Goal: Task Accomplishment & Management: Manage account settings

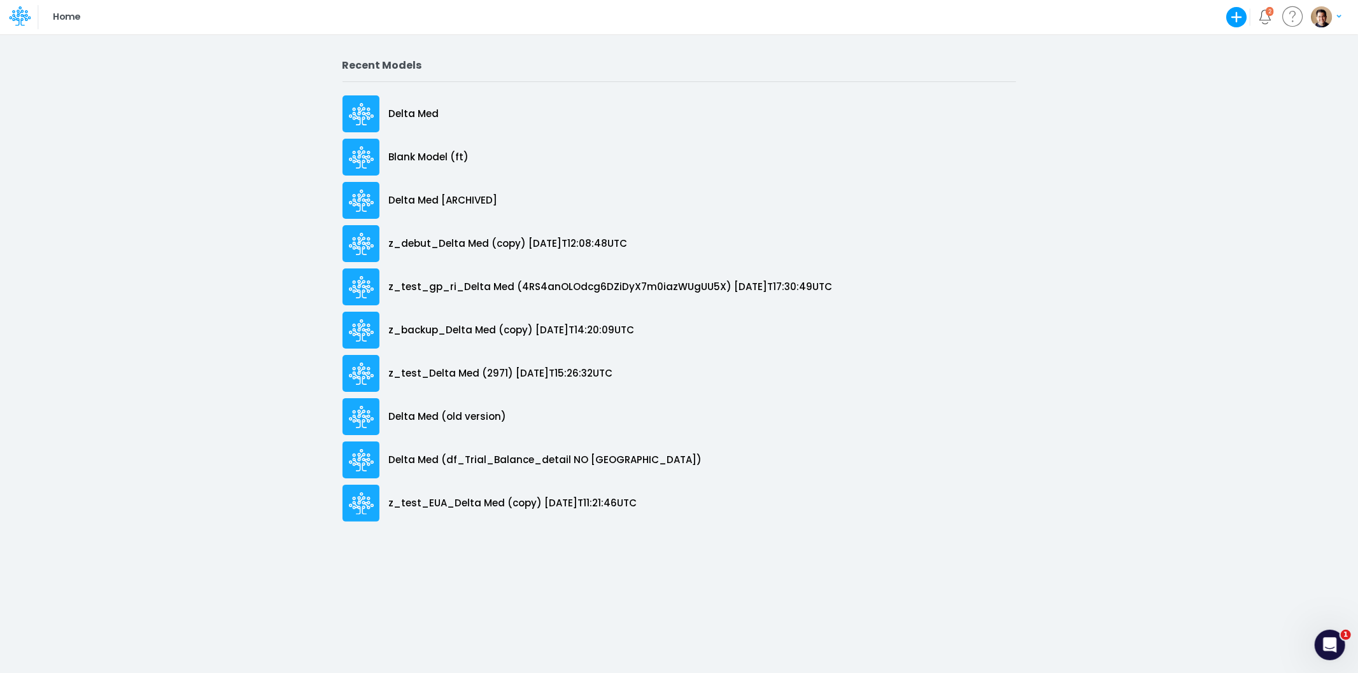
drag, startPoint x: 1328, startPoint y: 17, endPoint x: 1318, endPoint y: 20, distance: 10.3
click at [1327, 17] on img "button" at bounding box center [1321, 16] width 21 height 21
click at [1279, 94] on button "Log out" at bounding box center [1274, 104] width 136 height 20
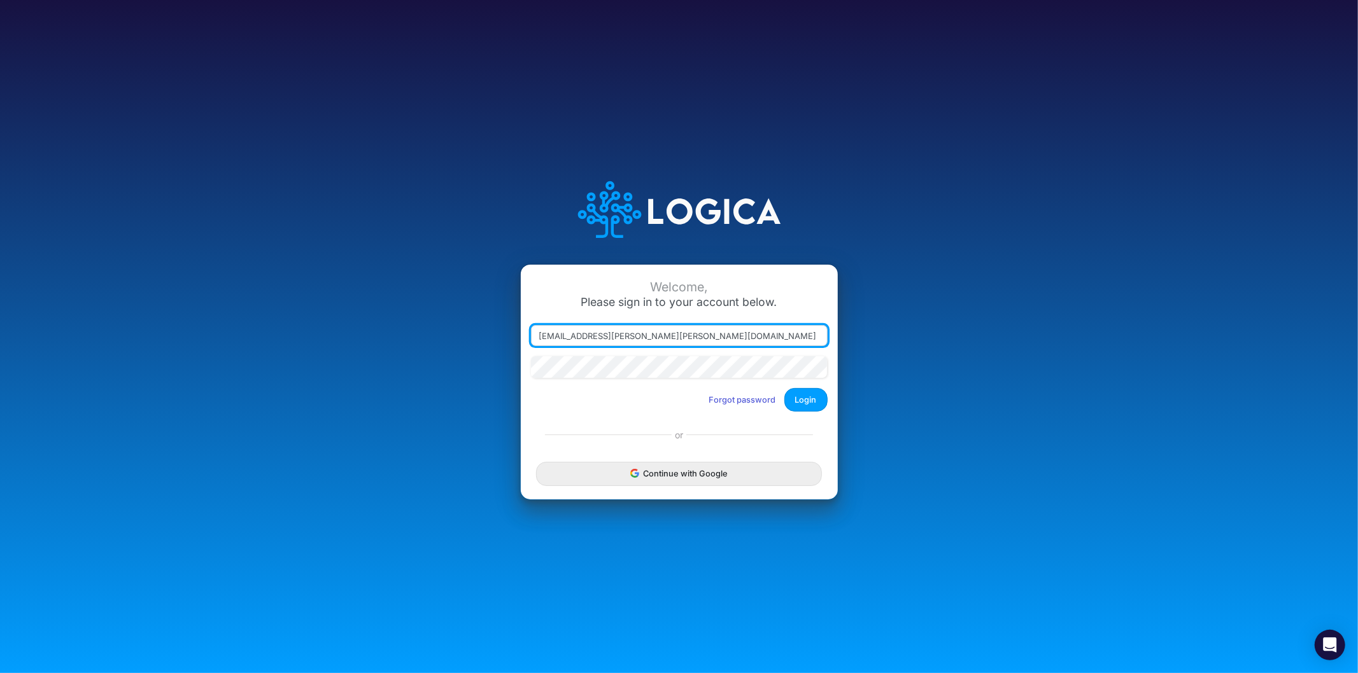
click at [606, 335] on input "[EMAIL_ADDRESS][PERSON_NAME][PERSON_NAME][DOMAIN_NAME]" at bounding box center [679, 336] width 297 height 22
type input "[PERSON_NAME][EMAIL_ADDRESS][DOMAIN_NAME]"
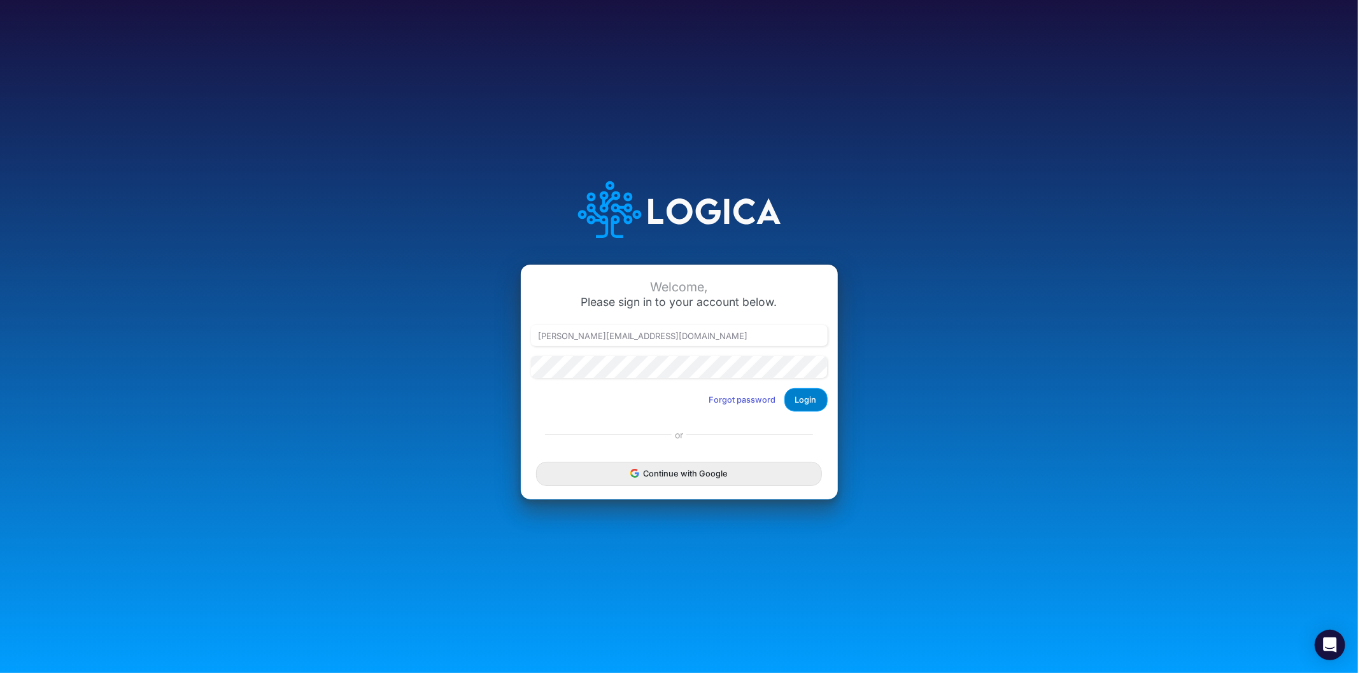
click at [810, 404] on button "Login" at bounding box center [805, 400] width 43 height 24
